Goal: Task Accomplishment & Management: Use online tool/utility

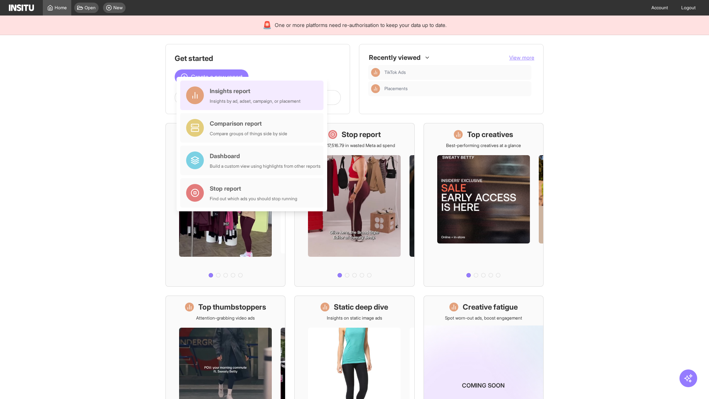
click at [254, 95] on div "Insights report Insights by ad, adset, campaign, or placement" at bounding box center [255, 95] width 91 height 18
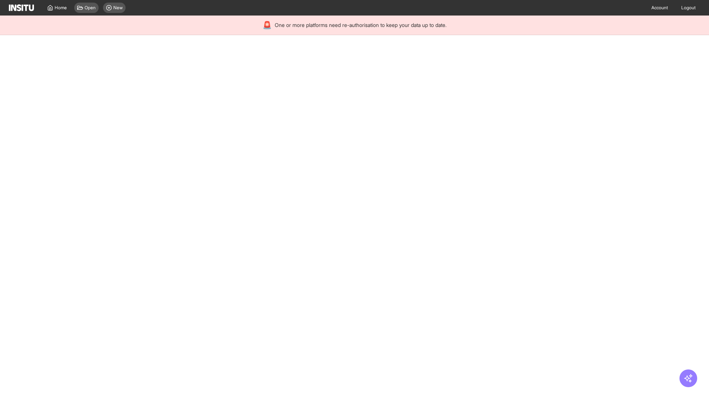
select select "**"
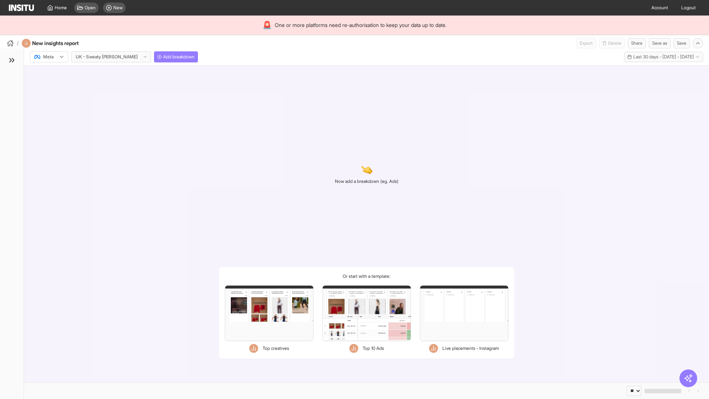
click at [49, 57] on div at bounding box center [44, 56] width 21 height 7
click at [49, 73] on span "Meta" at bounding box center [49, 72] width 10 height 7
click at [163, 57] on span "Add breakdown" at bounding box center [178, 57] width 31 height 6
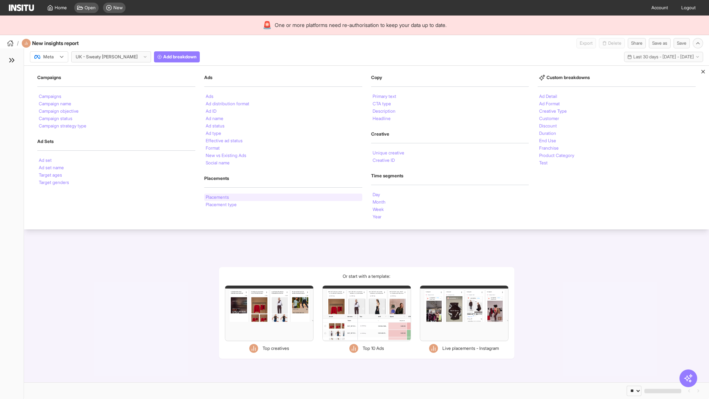
click at [218, 197] on li "Placements" at bounding box center [217, 197] width 23 height 4
